Goal: Check status

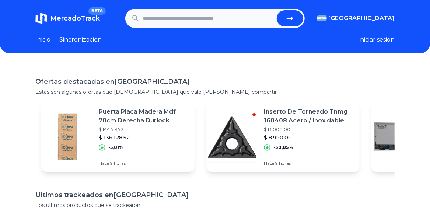
paste input "**********"
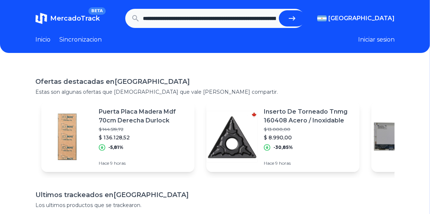
click at [299, 21] on button "submit" at bounding box center [292, 18] width 27 height 16
type input "**********"
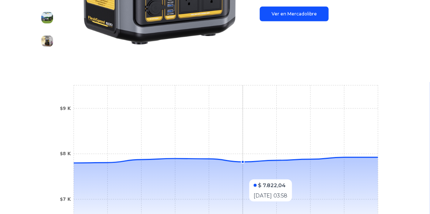
scroll to position [88, 0]
